Goal: Navigation & Orientation: Find specific page/section

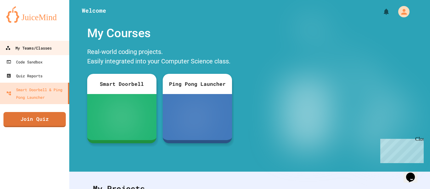
click at [56, 45] on link "My Teams/Classes" at bounding box center [34, 48] width 71 height 14
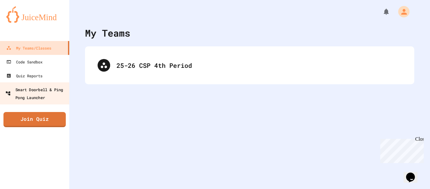
click at [42, 89] on div "Smart Doorbell & Ping Pong Launcher" at bounding box center [36, 92] width 62 height 15
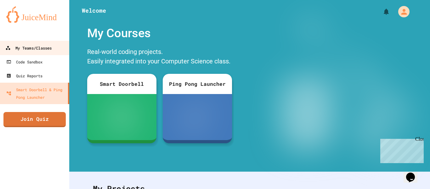
click at [31, 49] on div "My Teams/Classes" at bounding box center [28, 48] width 46 height 8
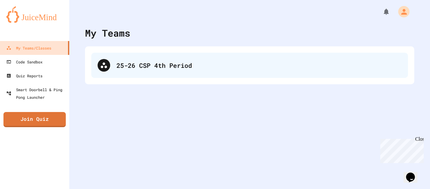
click at [165, 75] on div "25-26 CSP 4th Period" at bounding box center [249, 65] width 317 height 25
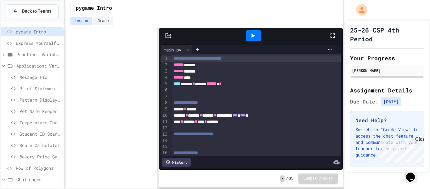
click at [46, 165] on span "Row of Polygons" at bounding box center [38, 167] width 45 height 7
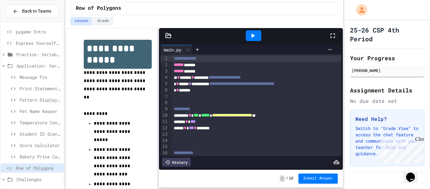
click at [422, 139] on div "Close" at bounding box center [419, 140] width 8 height 8
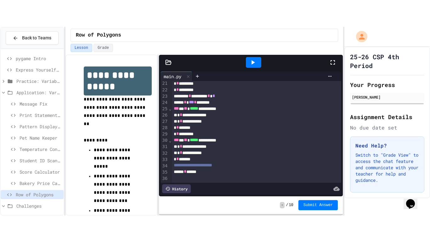
scroll to position [44, 0]
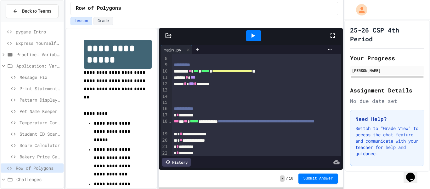
click at [329, 38] on icon at bounding box center [333, 36] width 8 height 8
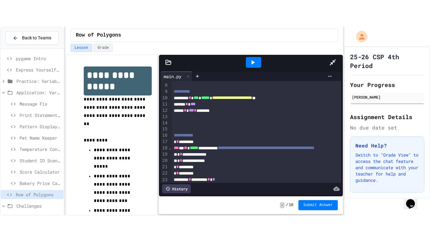
scroll to position [27, 0]
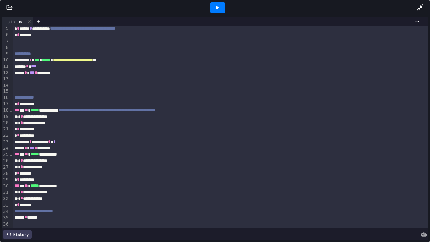
click at [218, 11] on div at bounding box center [217, 7] width 15 height 11
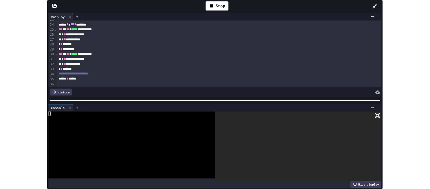
scroll to position [143, 0]
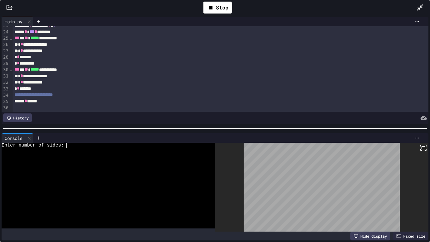
click at [143, 188] on div at bounding box center [105, 203] width 207 height 5
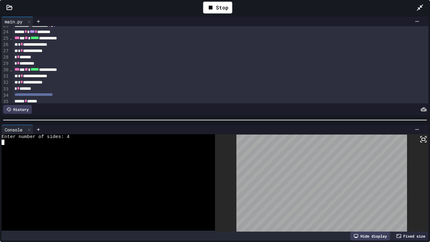
click at [235, 120] on div at bounding box center [215, 120] width 430 height 6
click at [225, 13] on div "Stop" at bounding box center [217, 8] width 29 height 12
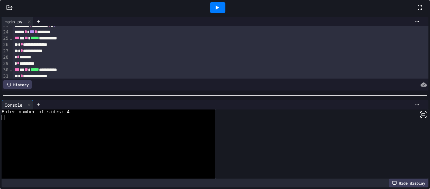
scroll to position [150, 0]
